Goal: Task Accomplishment & Management: Use online tool/utility

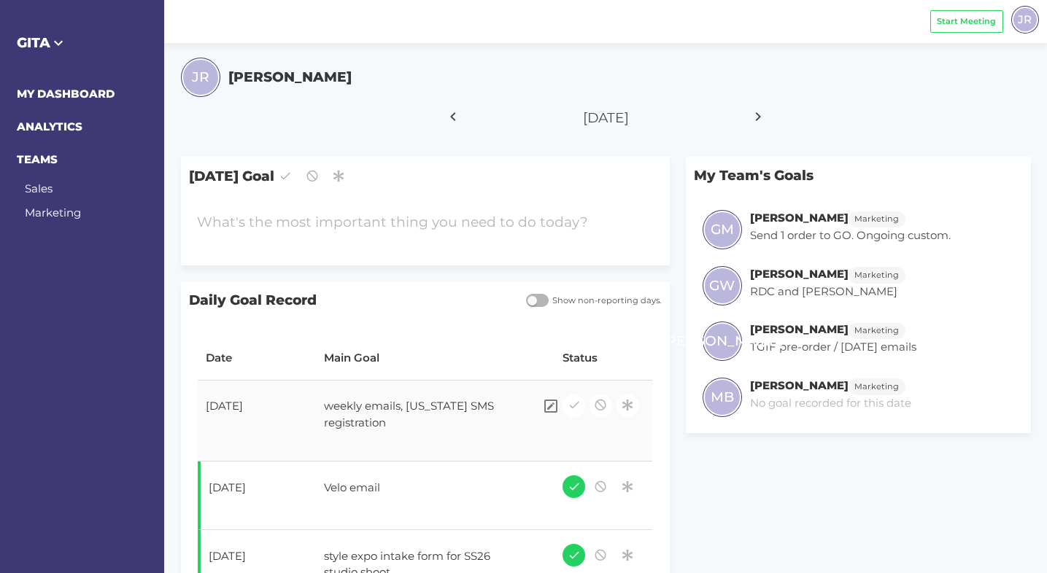
click at [398, 422] on div "weekly emails, [US_STATE] SMS registration" at bounding box center [425, 415] width 219 height 50
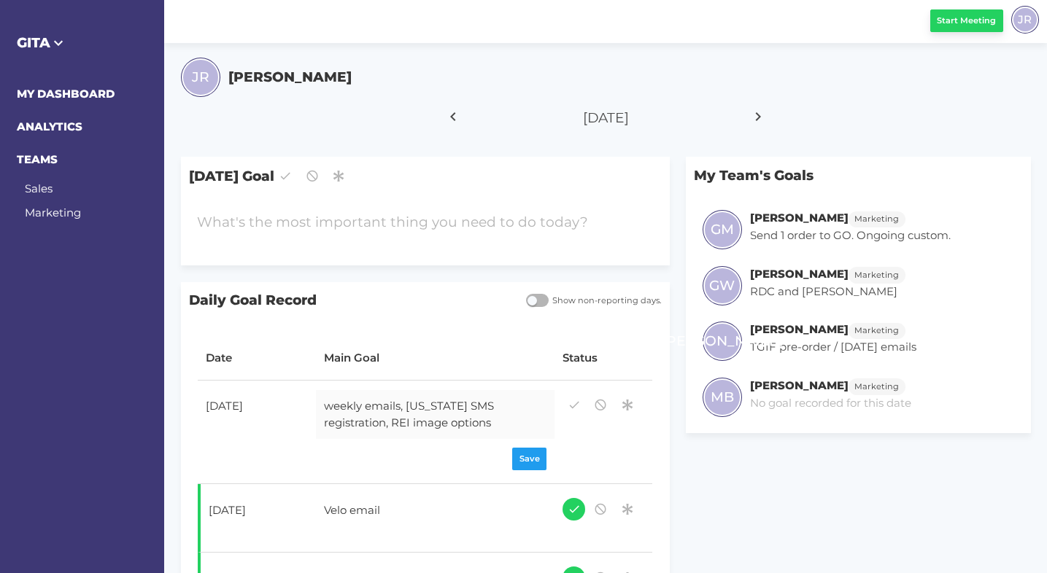
click at [954, 17] on span "Start Meeting" at bounding box center [966, 21] width 59 height 12
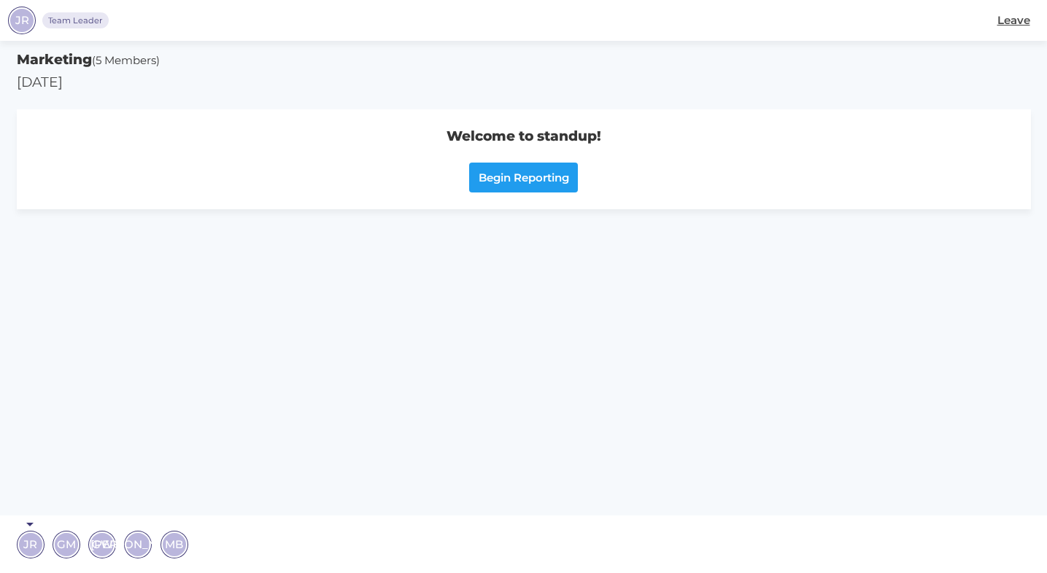
click at [462, 180] on div "Welcome to standup! Begin Reporting" at bounding box center [524, 159] width 1014 height 100
click at [514, 179] on span "Begin Reporting" at bounding box center [523, 177] width 90 height 17
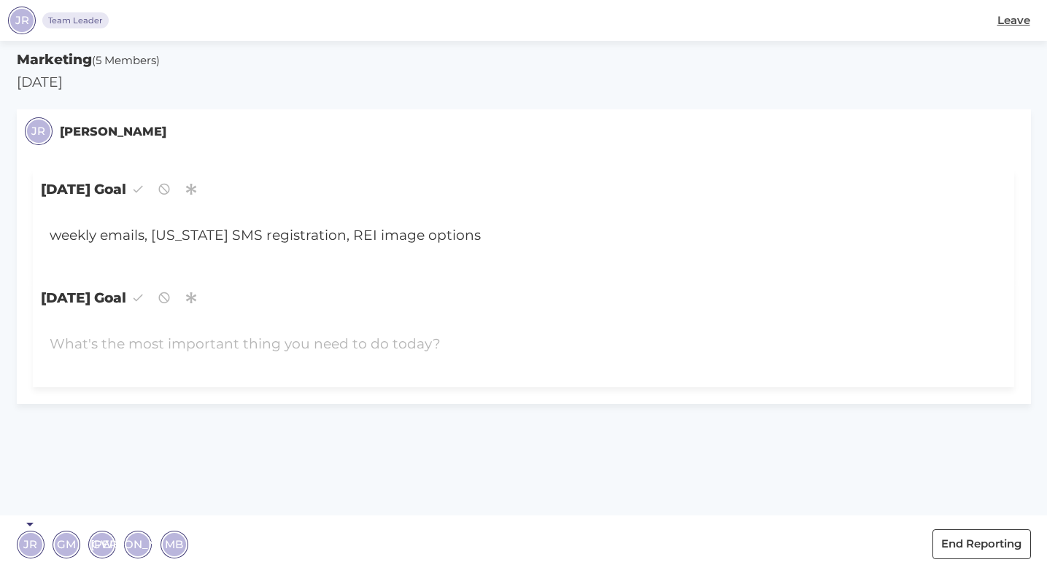
click at [63, 542] on span "GM" at bounding box center [66, 544] width 19 height 17
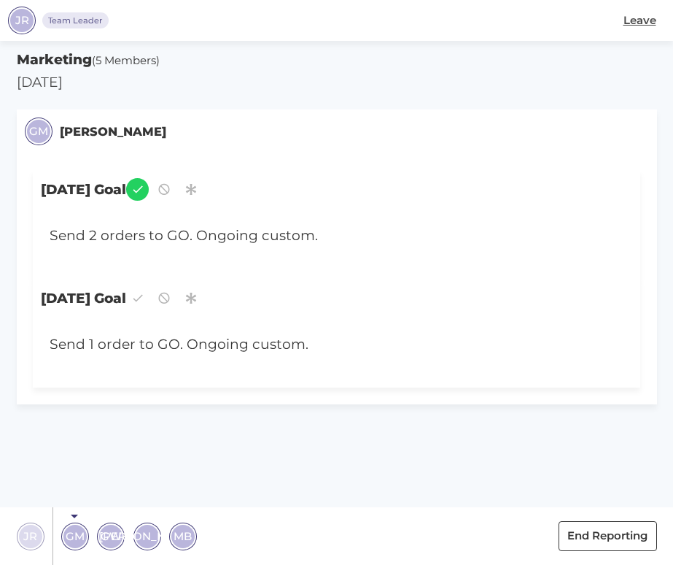
click at [232, 436] on section "Marketing (5 Members) [DATE] [PERSON_NAME] [DATE] Goal Send 2 orders to GO. Ong…" at bounding box center [336, 303] width 673 height 524
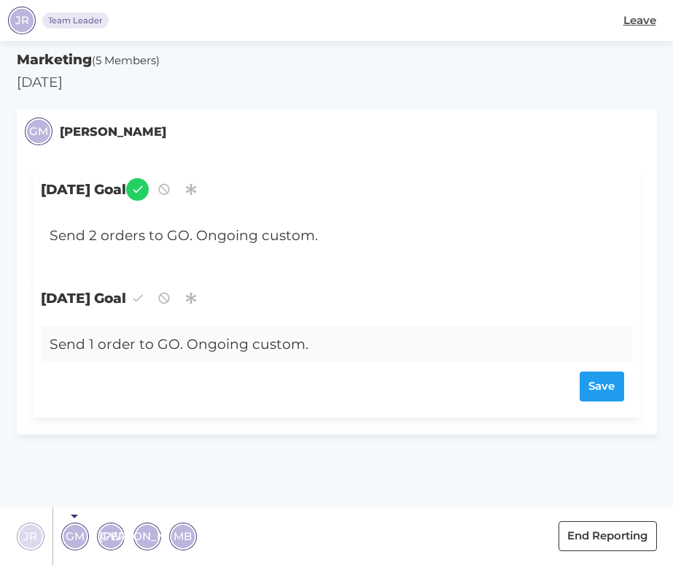
click at [117, 529] on span "GW" at bounding box center [111, 535] width 21 height 17
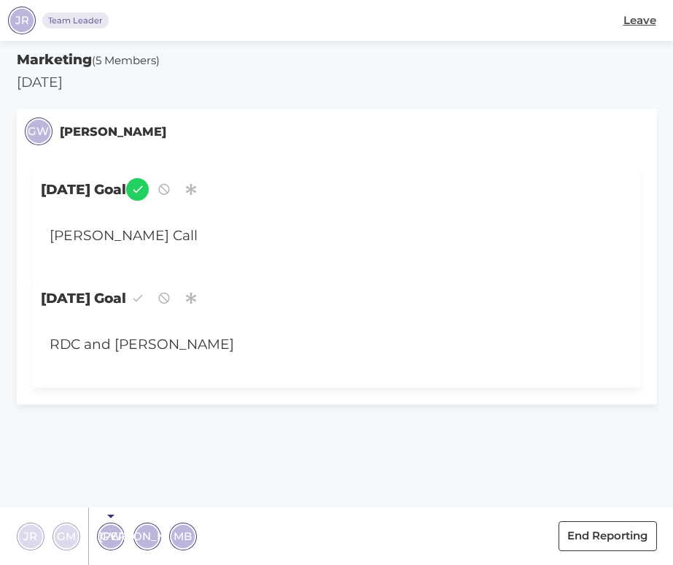
click at [275, 473] on section "Marketing (5 Members) [DATE] GW [PERSON_NAME] [DATE] Goal [PERSON_NAME] Call [D…" at bounding box center [336, 303] width 673 height 524
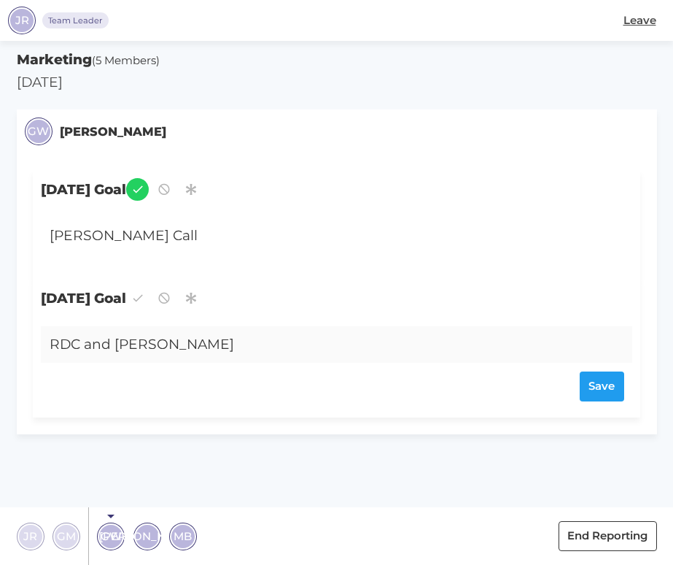
click at [138, 523] on span "[PERSON_NAME]" at bounding box center [147, 536] width 28 height 28
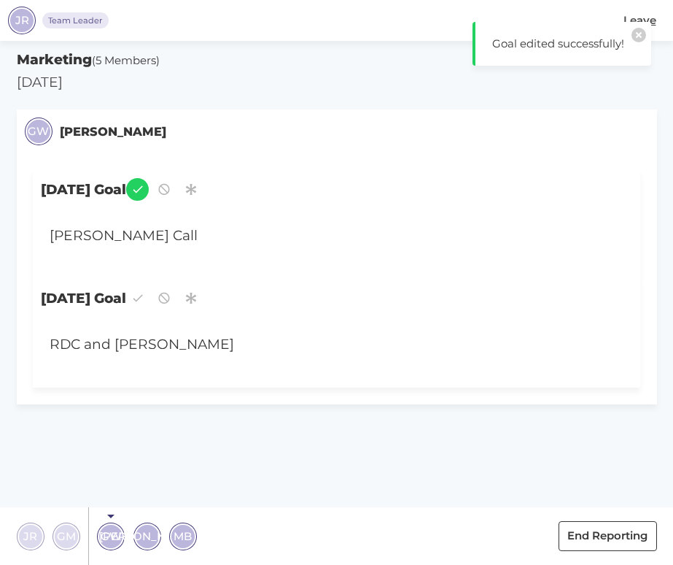
click at [143, 535] on span "[PERSON_NAME]" at bounding box center [147, 535] width 96 height 17
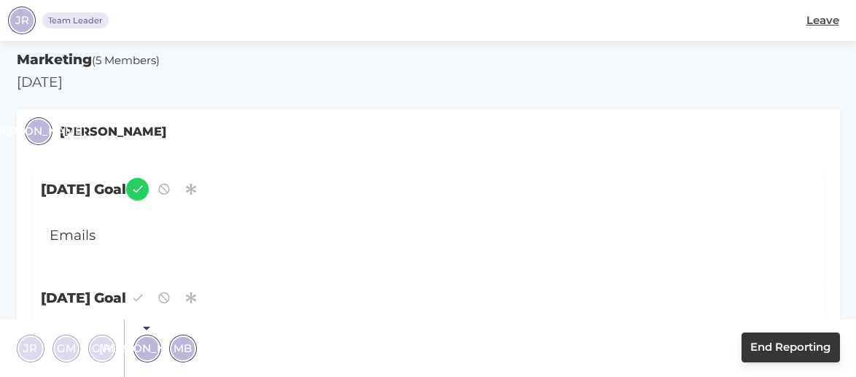
click at [773, 348] on span "End Reporting" at bounding box center [791, 347] width 80 height 17
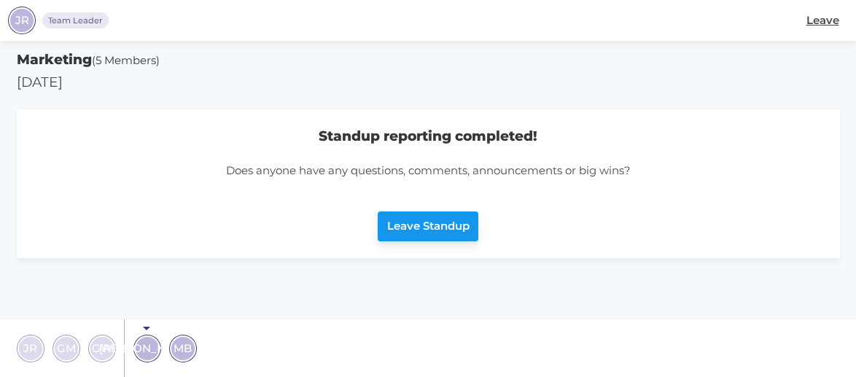
click at [408, 233] on span "Leave Standup" at bounding box center [428, 226] width 82 height 17
